Goal: Navigation & Orientation: Find specific page/section

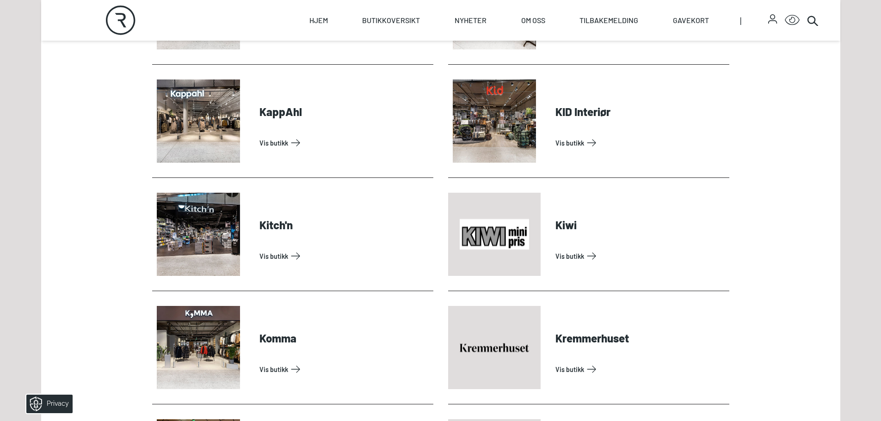
scroll to position [1341, 0]
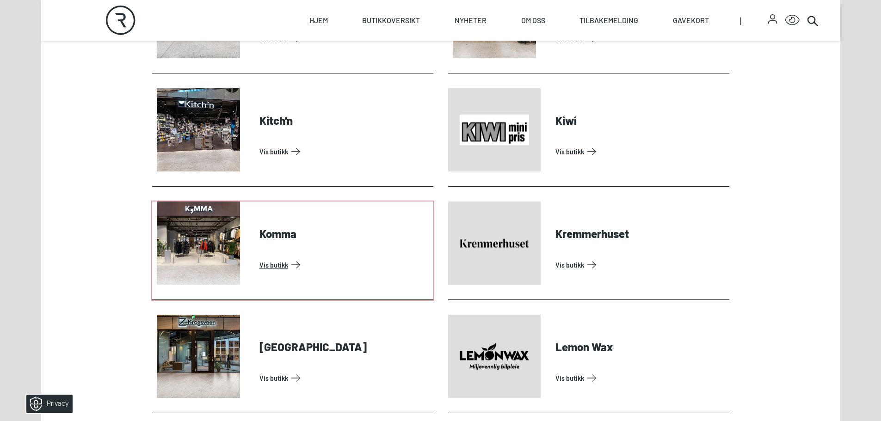
click at [284, 258] on link "Vis butikk" at bounding box center [344, 265] width 170 height 15
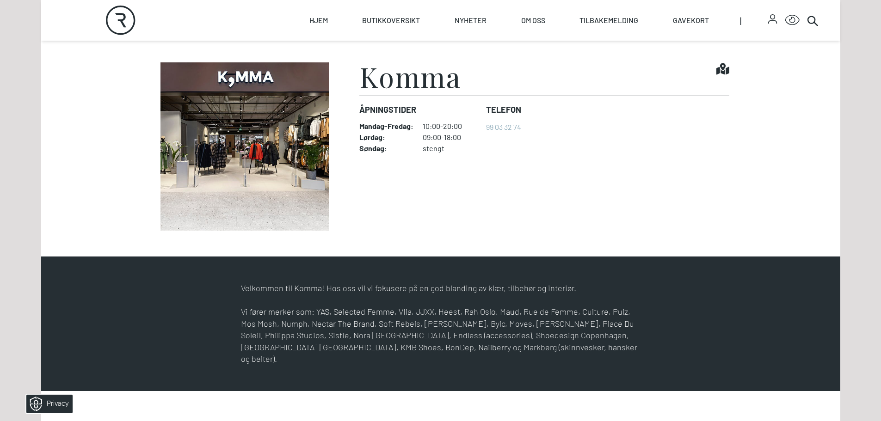
scroll to position [324, 0]
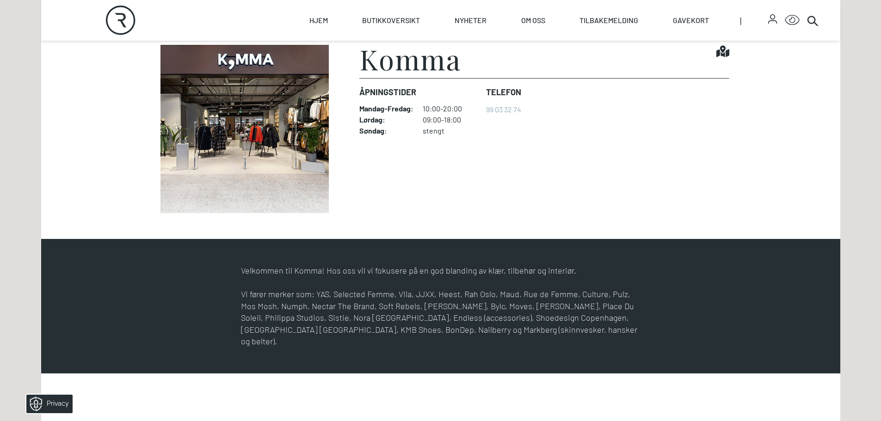
click at [249, 130] on img at bounding box center [244, 129] width 185 height 168
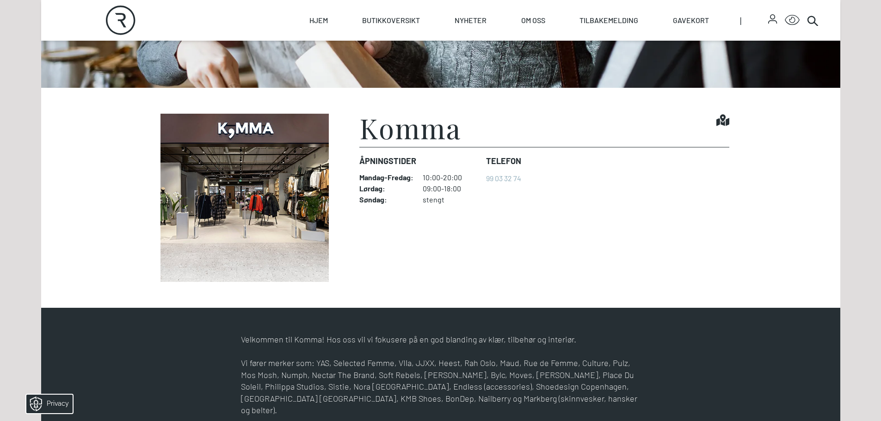
scroll to position [200, 0]
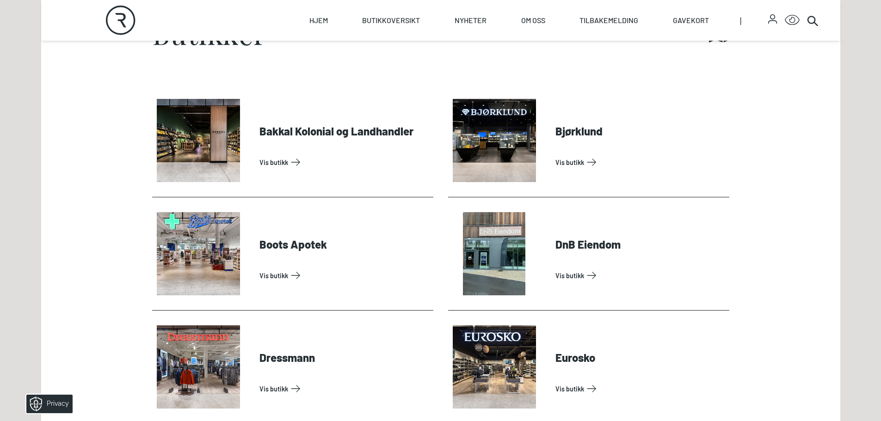
scroll to position [416, 0]
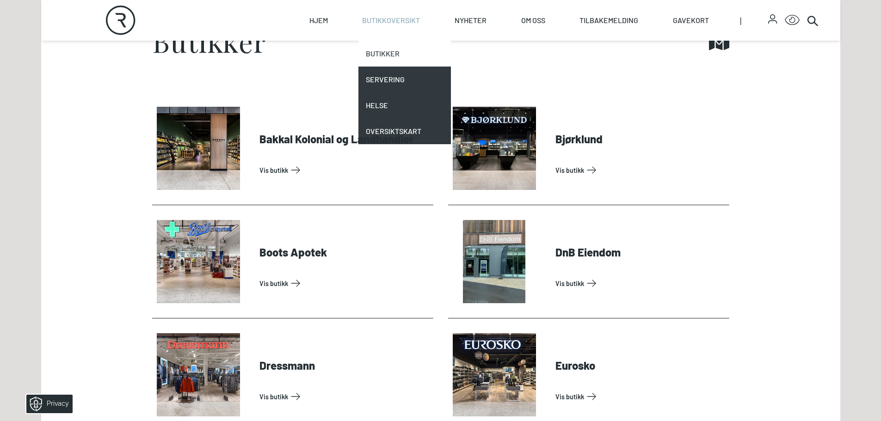
click at [380, 49] on link "Butikker" at bounding box center [404, 54] width 93 height 26
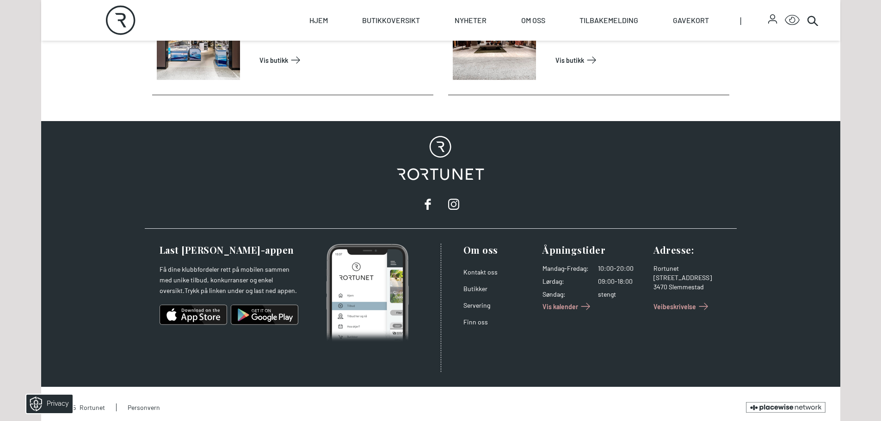
scroll to position [3139, 0]
